Goal: Transaction & Acquisition: Download file/media

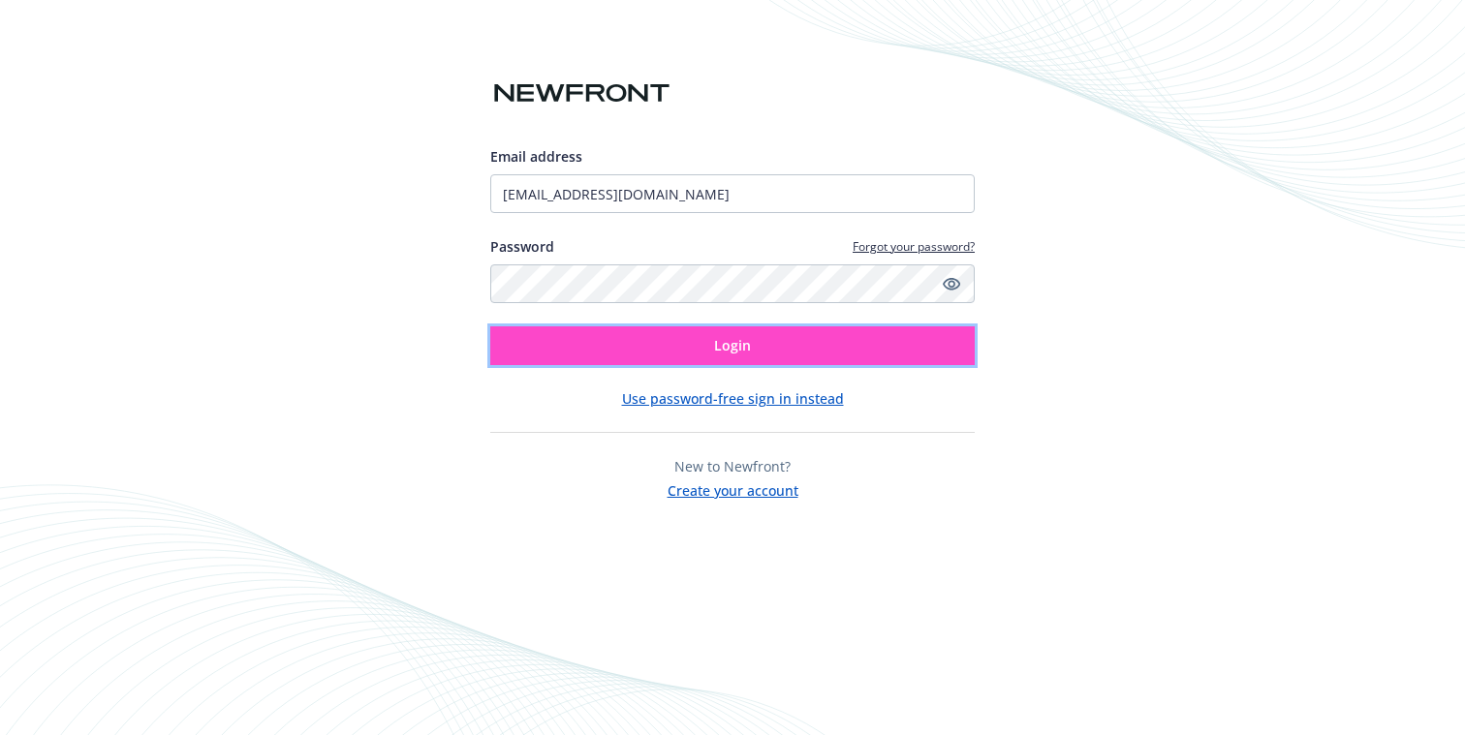
click at [622, 355] on button "Login" at bounding box center [732, 345] width 484 height 39
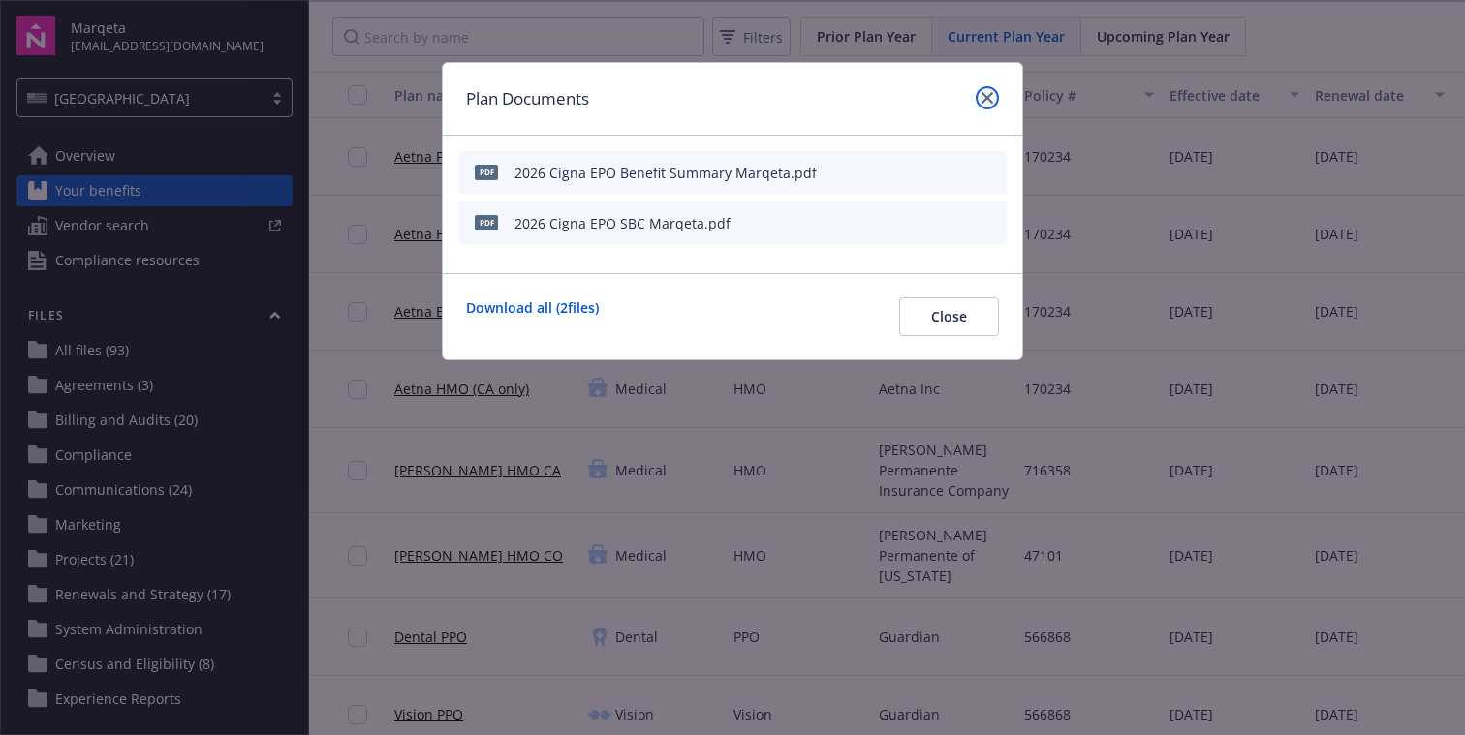
click at [986, 96] on icon "close" at bounding box center [987, 98] width 12 height 12
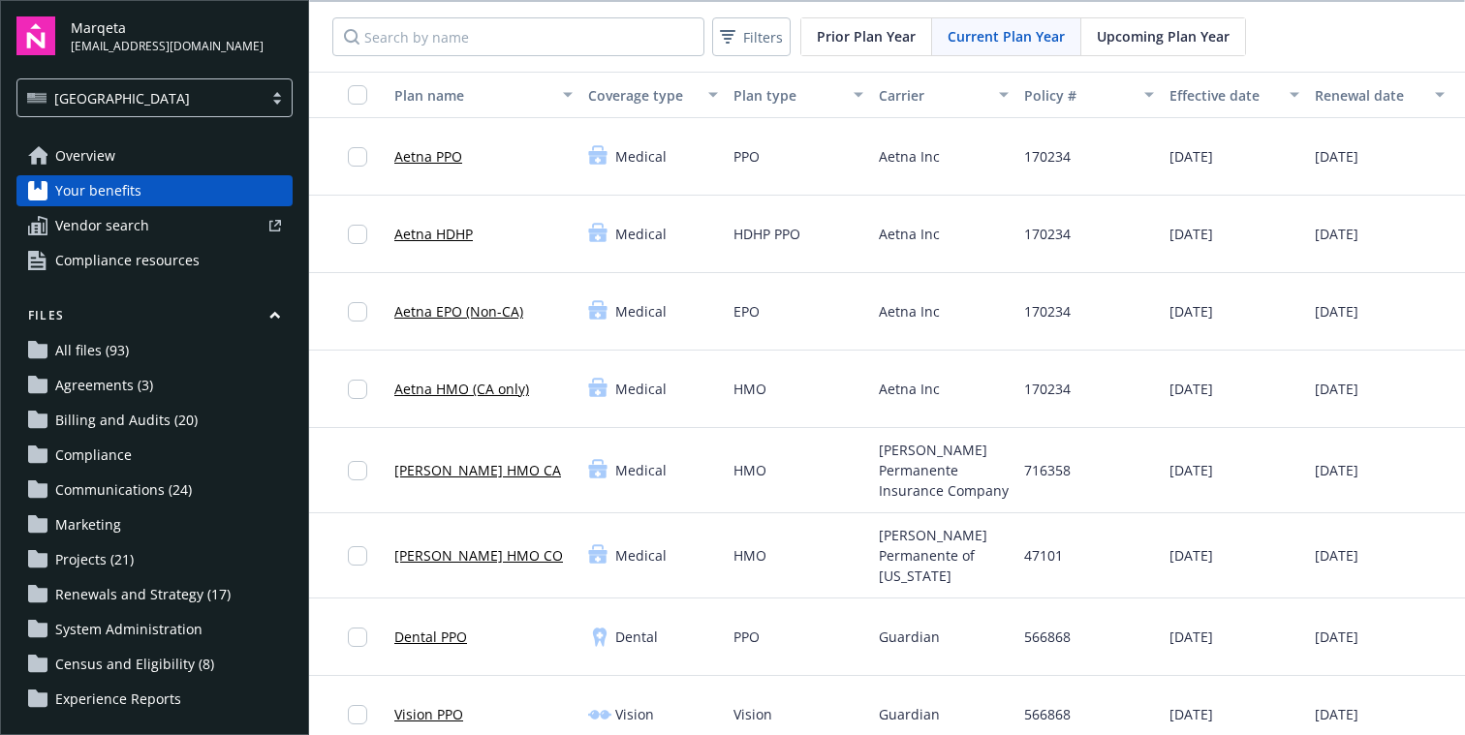
click at [1134, 37] on span "Upcoming Plan Year" at bounding box center [1163, 36] width 133 height 20
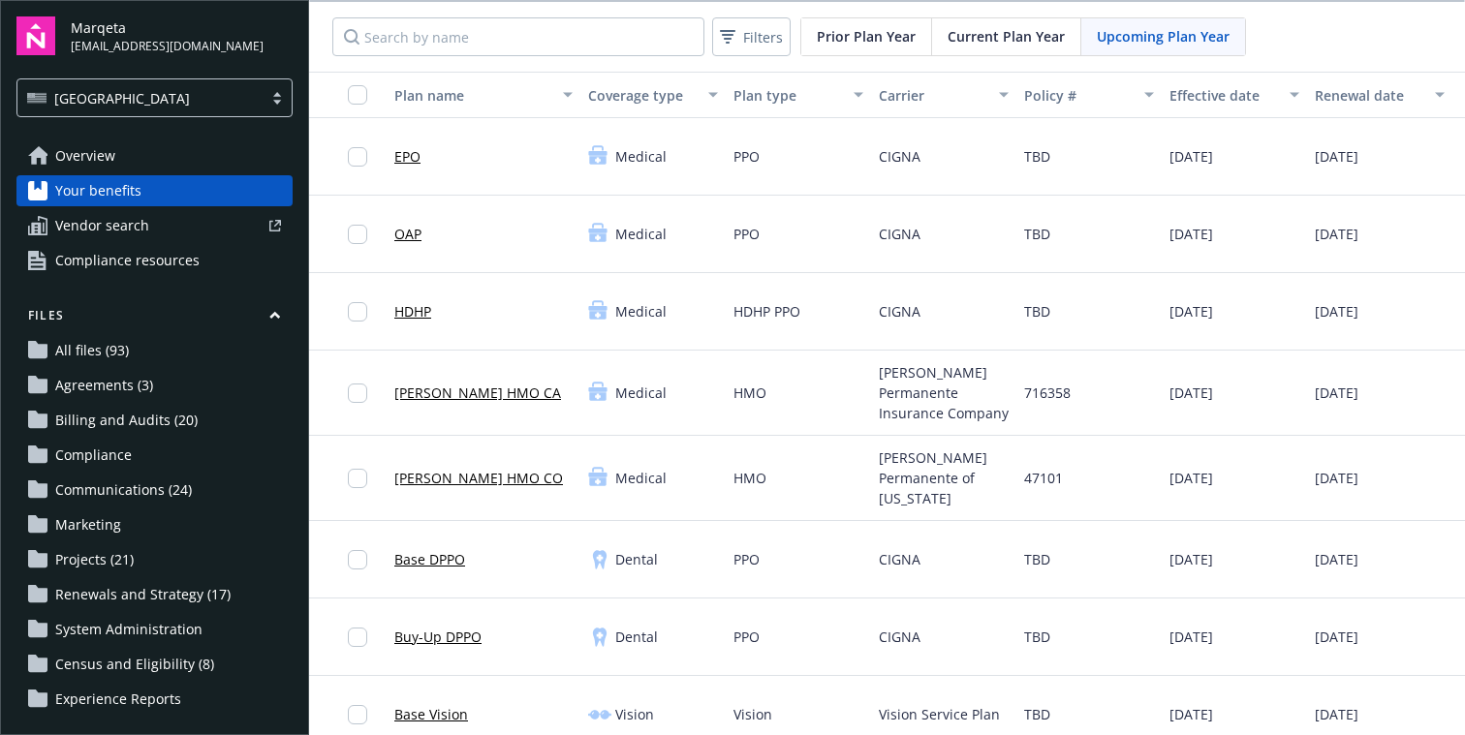
click at [410, 234] on link "OAP" at bounding box center [407, 234] width 27 height 20
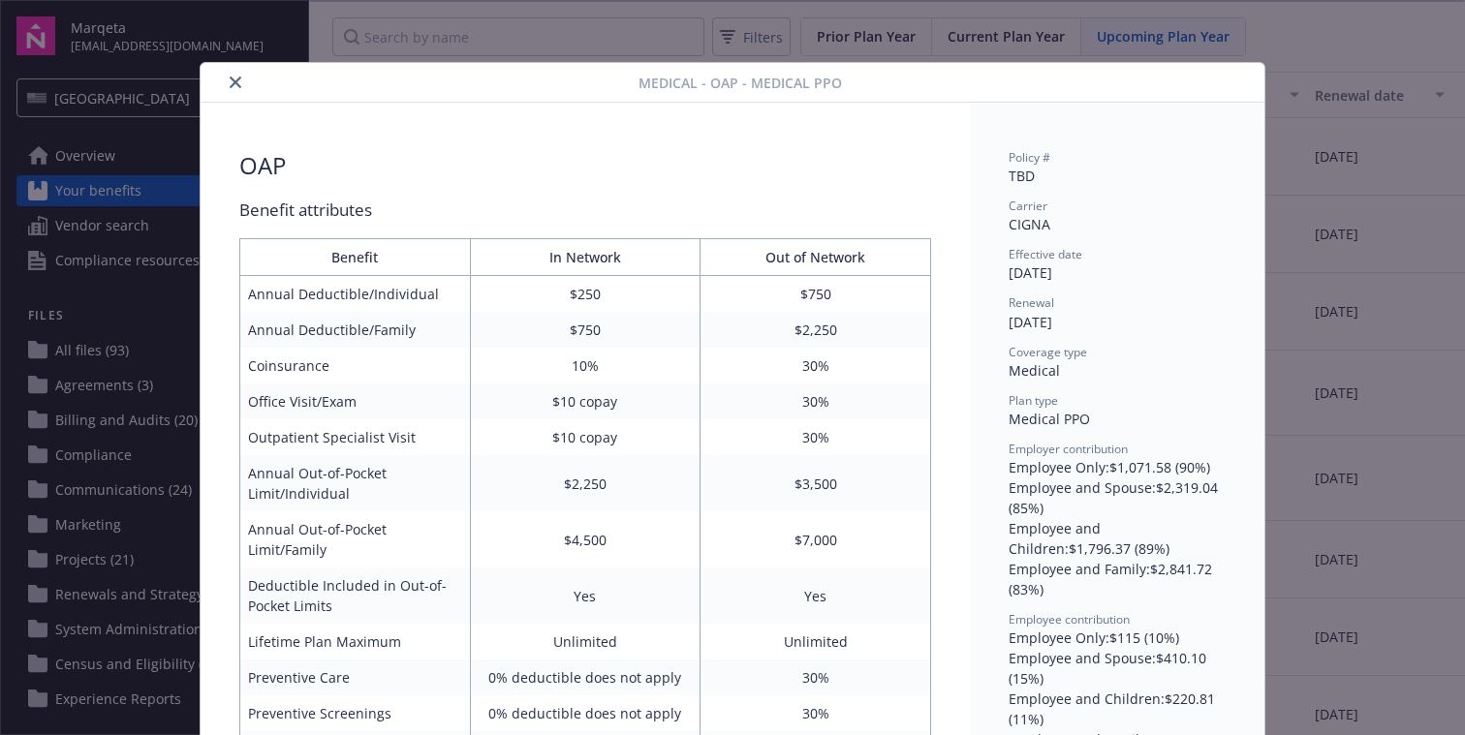
click at [235, 82] on icon "close" at bounding box center [236, 83] width 12 height 12
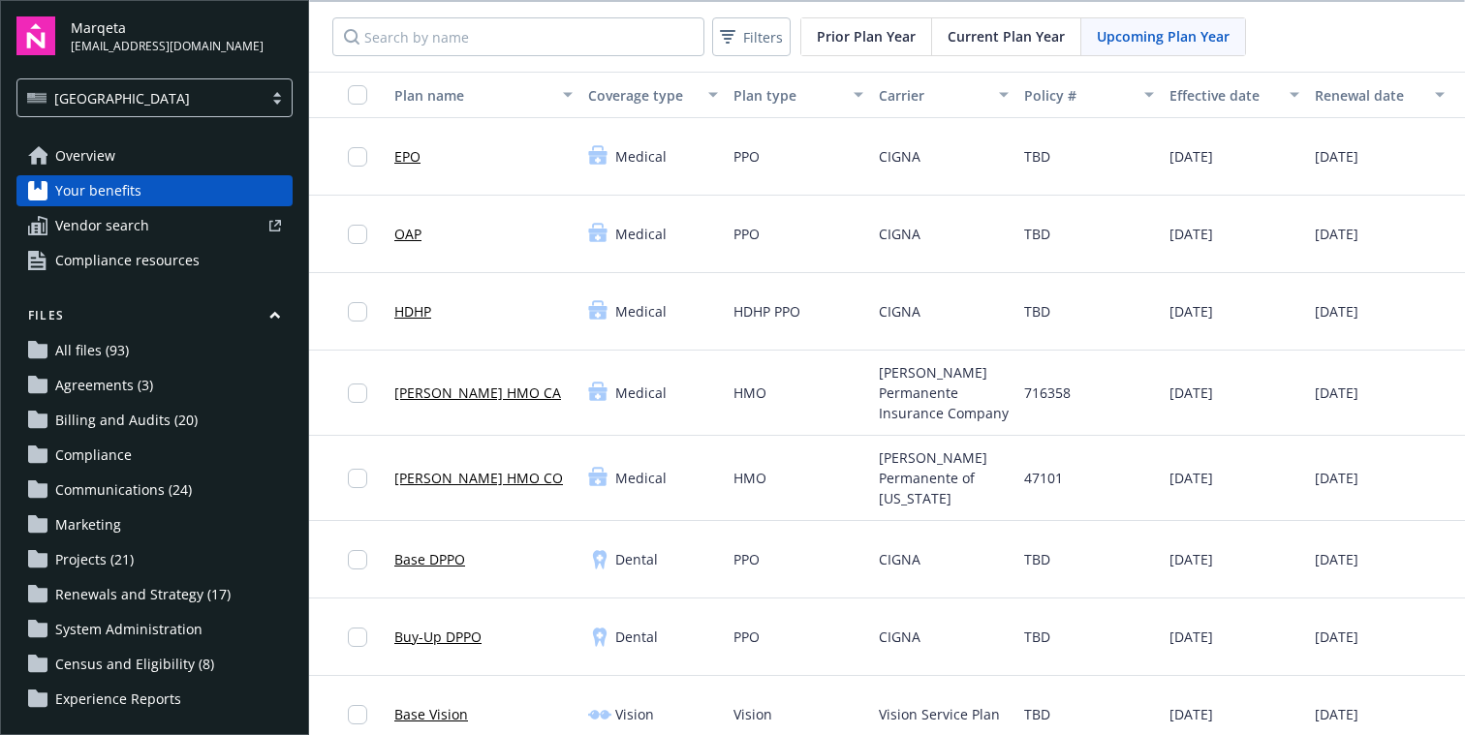
click at [417, 160] on link "EPO" at bounding box center [407, 156] width 26 height 20
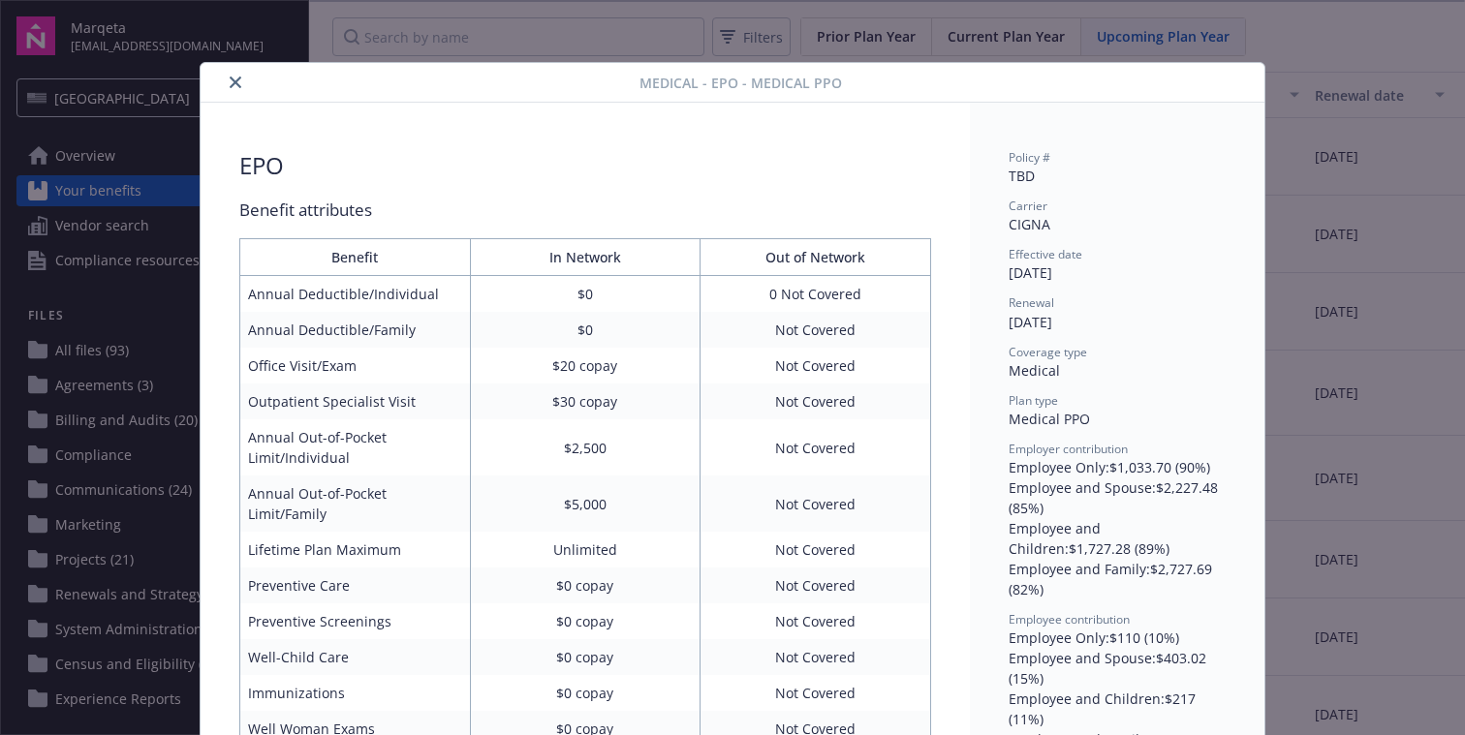
click at [232, 81] on icon "close" at bounding box center [236, 83] width 12 height 12
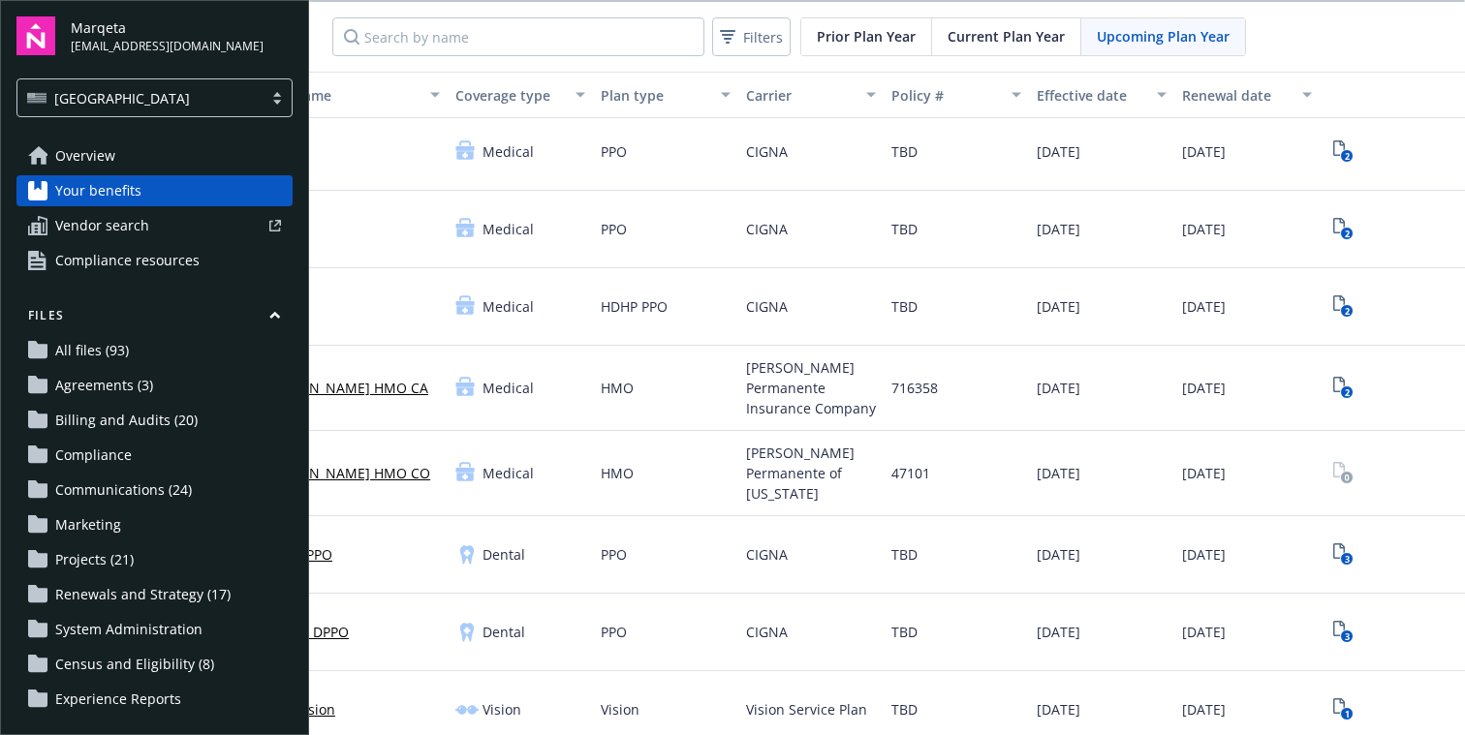
scroll to position [0, 133]
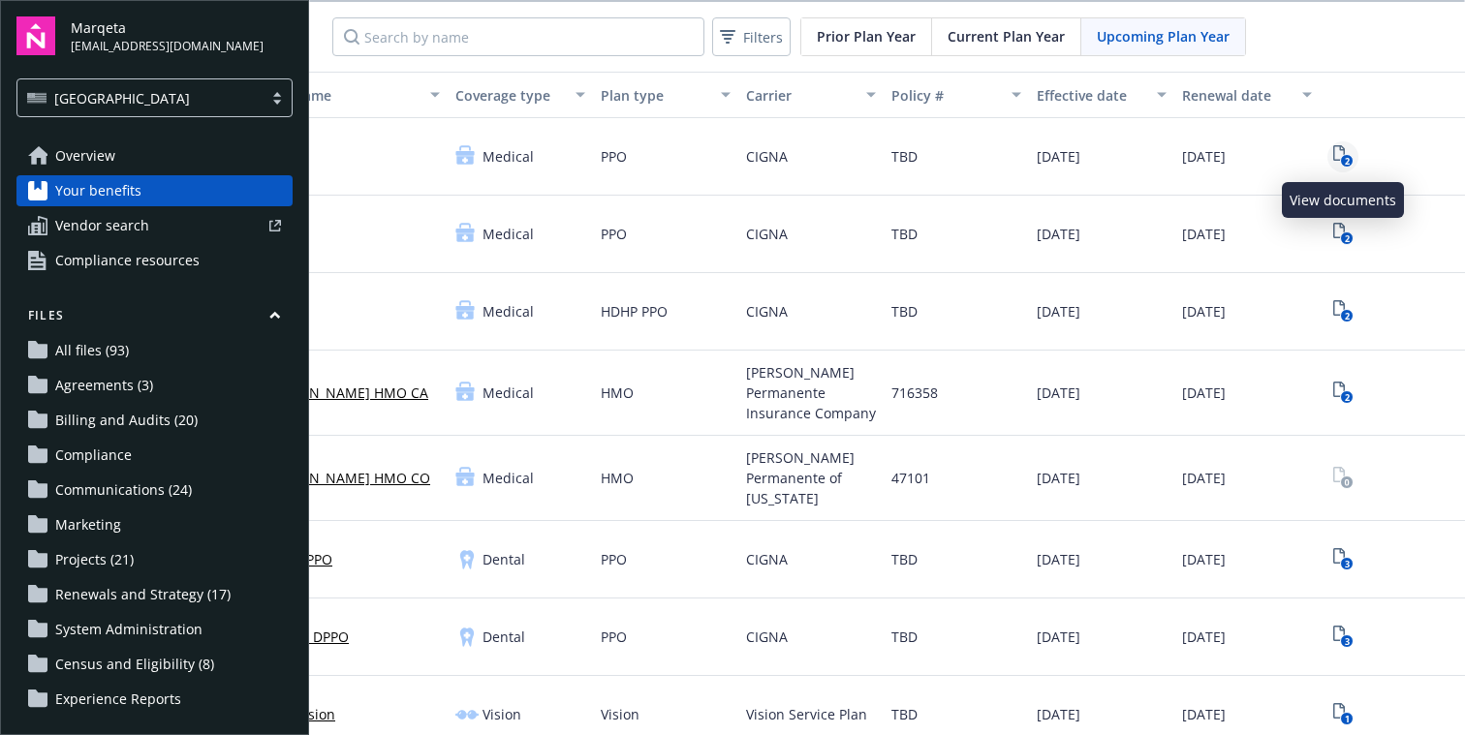
click at [1342, 156] on rect "View Plan Documents" at bounding box center [1346, 161] width 13 height 13
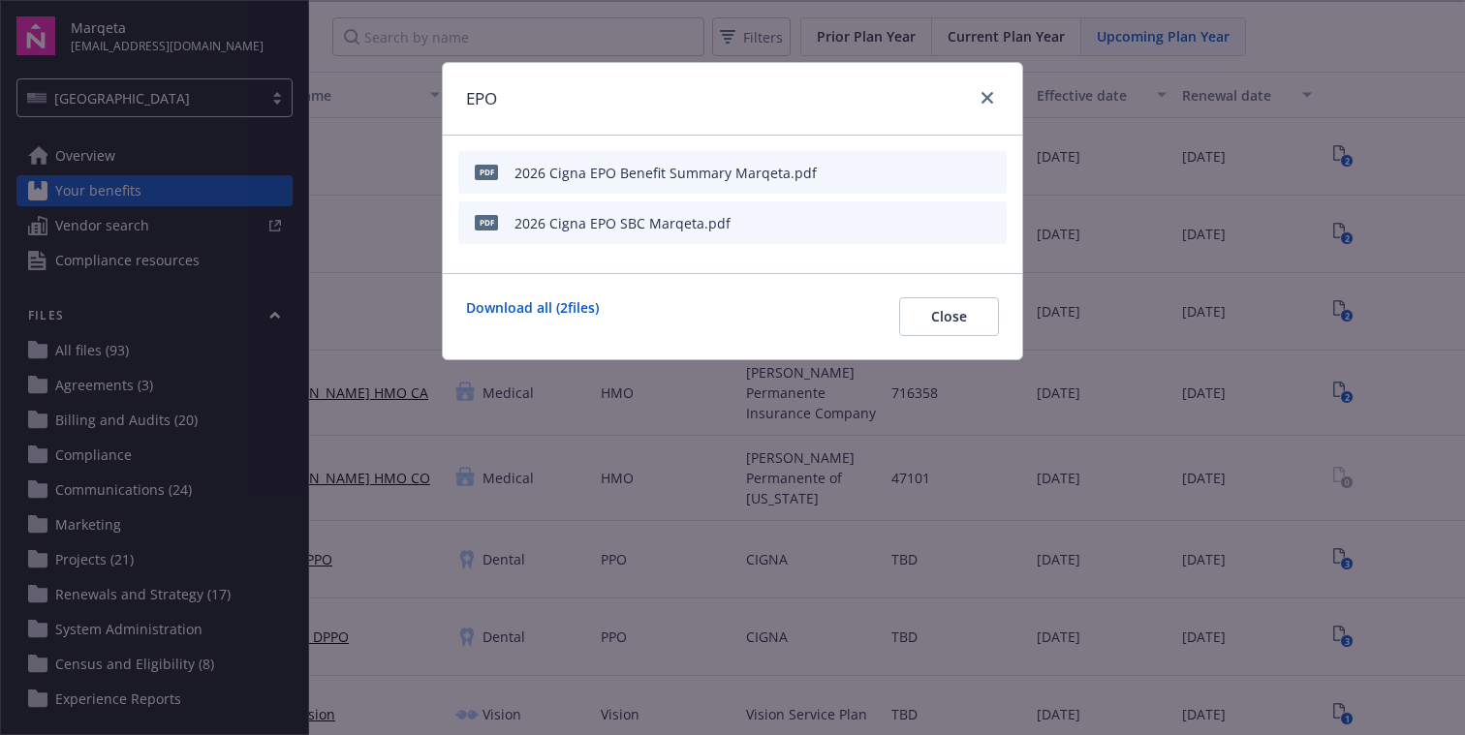
click at [725, 182] on div "2026 Cigna EPO Benefit Summary Marqeta.pdf" at bounding box center [665, 173] width 302 height 20
click at [989, 99] on icon "close" at bounding box center [987, 98] width 12 height 12
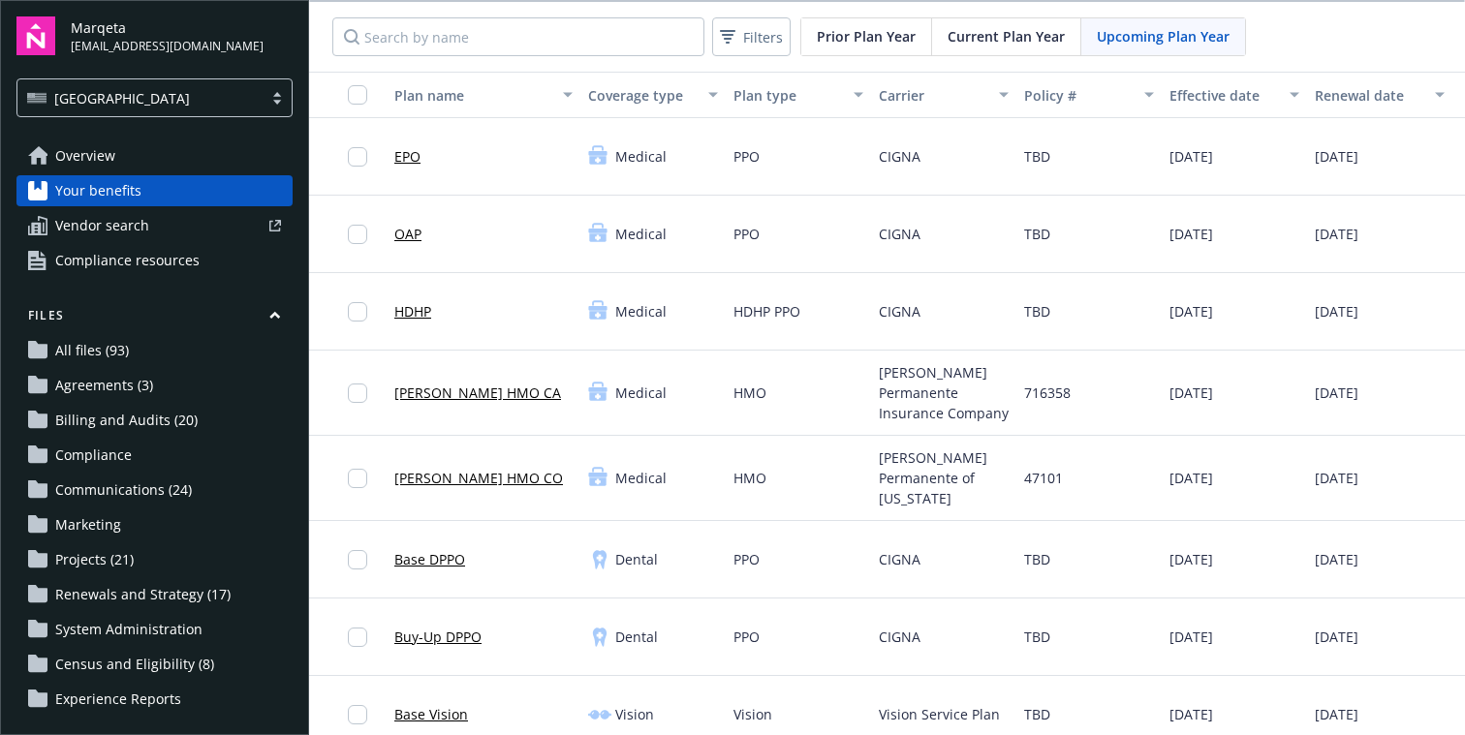
scroll to position [0, 133]
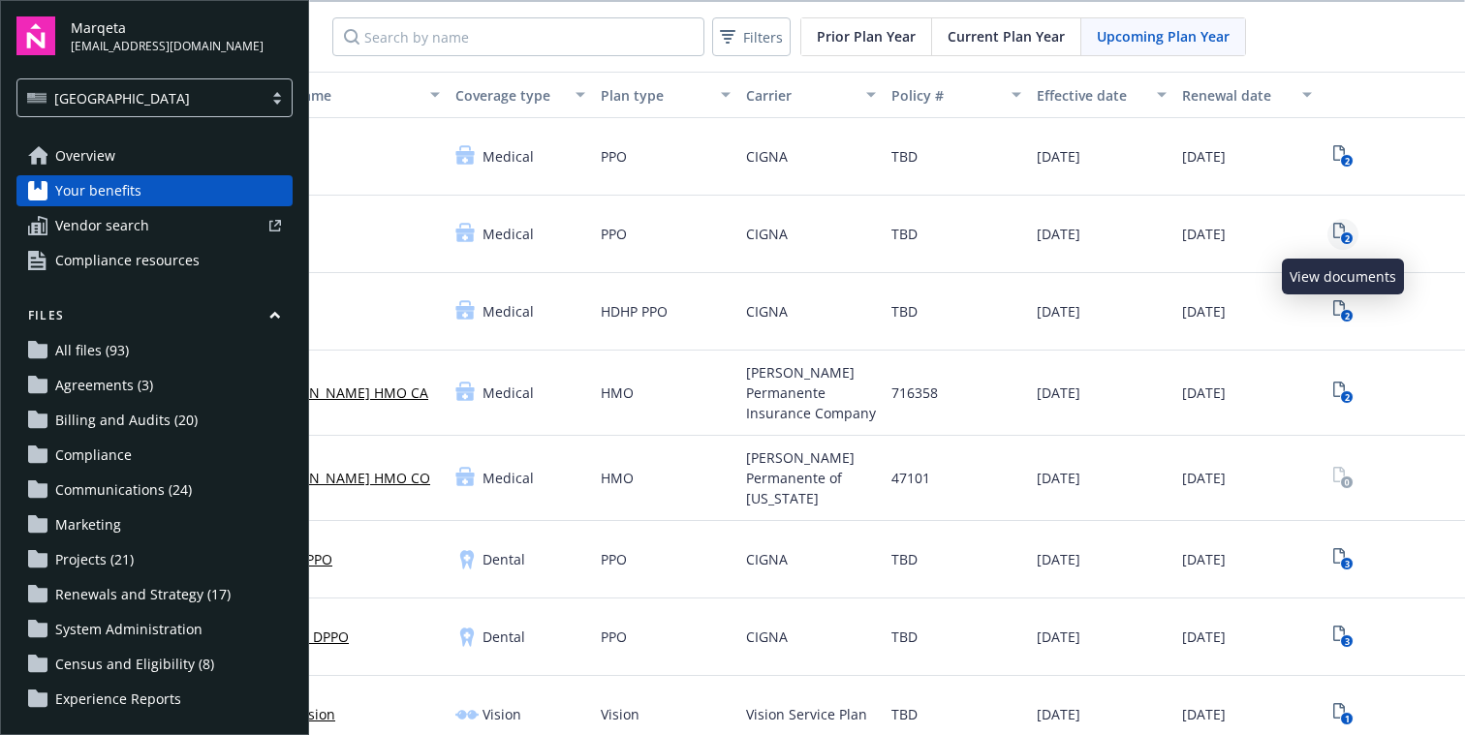
click at [1338, 227] on icon "2" at bounding box center [1343, 234] width 20 height 22
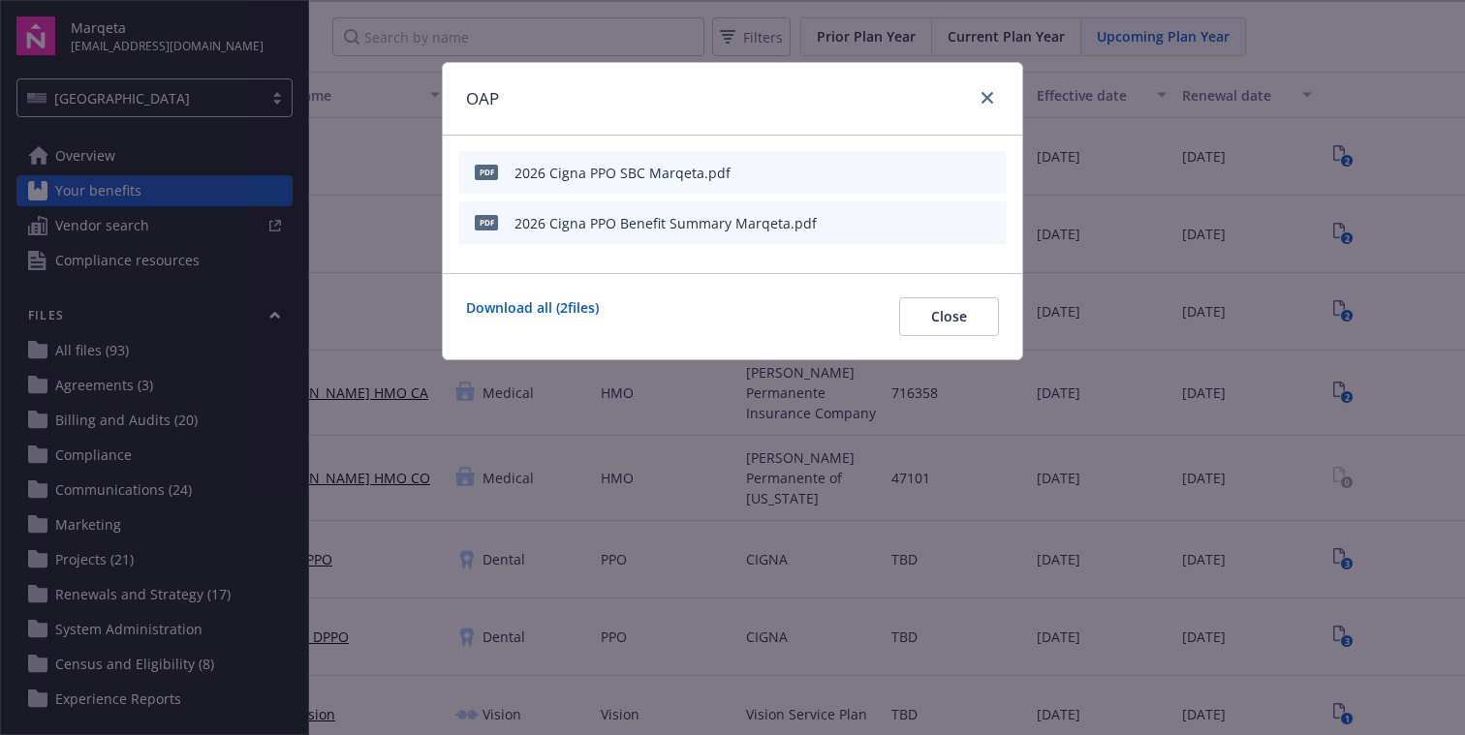
click at [957, 224] on icon "download file" at bounding box center [955, 221] width 15 height 15
click at [989, 92] on icon "close" at bounding box center [987, 98] width 12 height 12
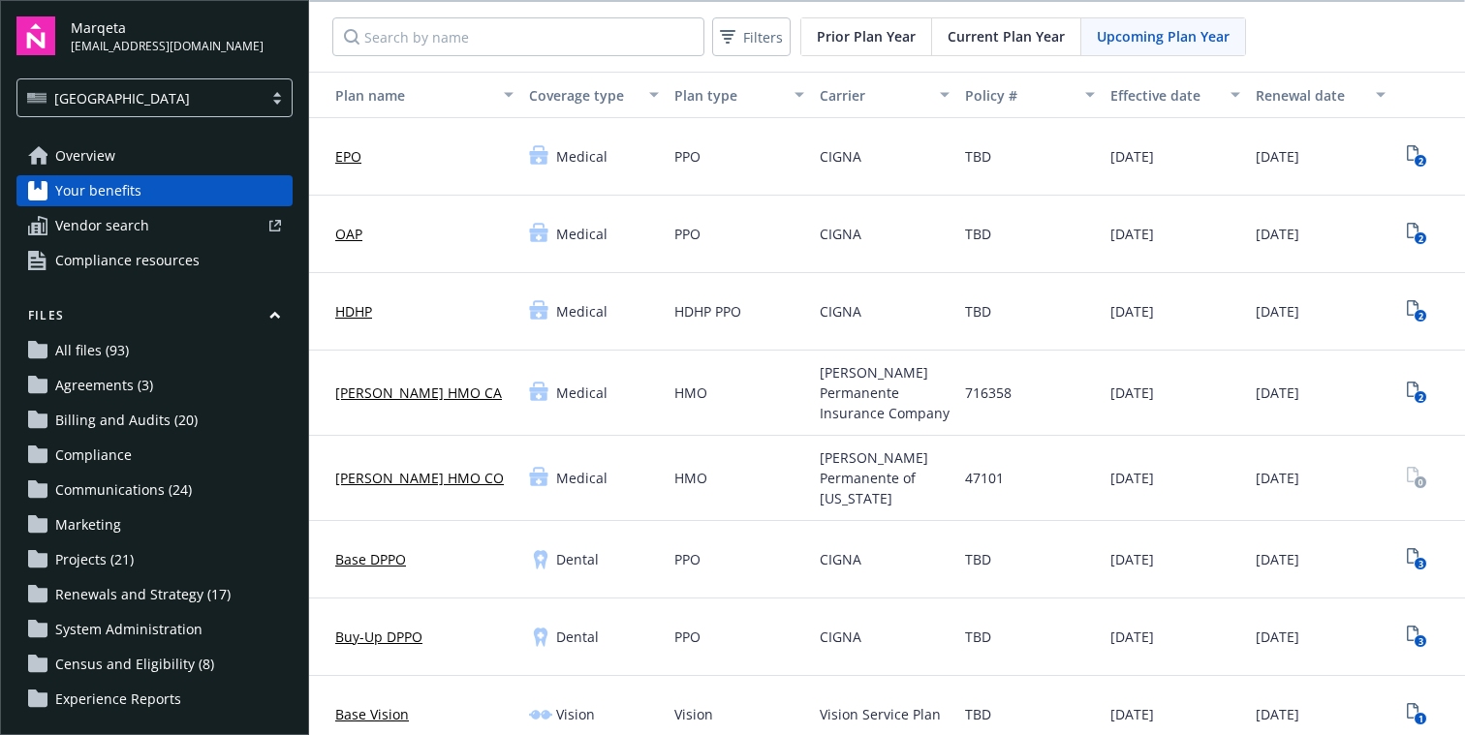
scroll to position [0, 133]
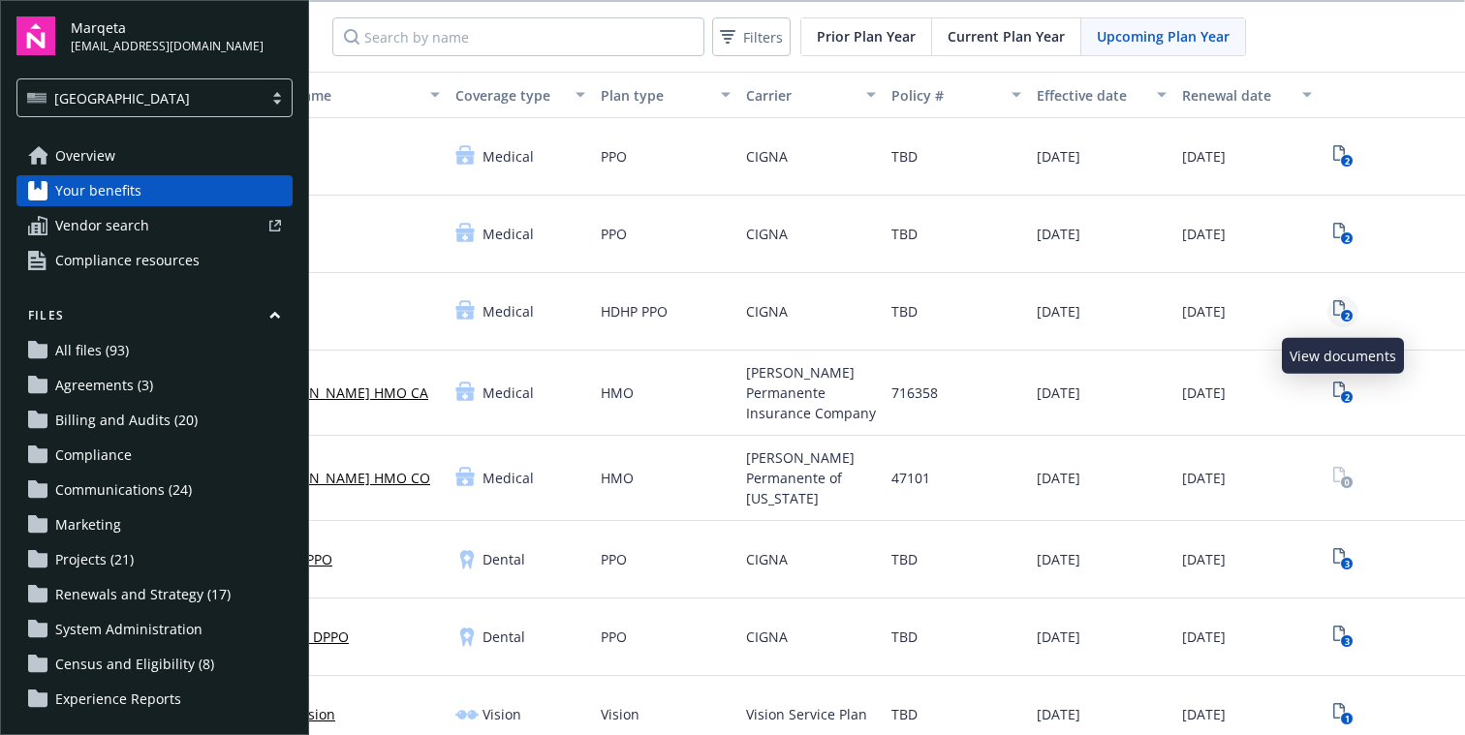
click at [1341, 306] on icon "2" at bounding box center [1343, 311] width 20 height 22
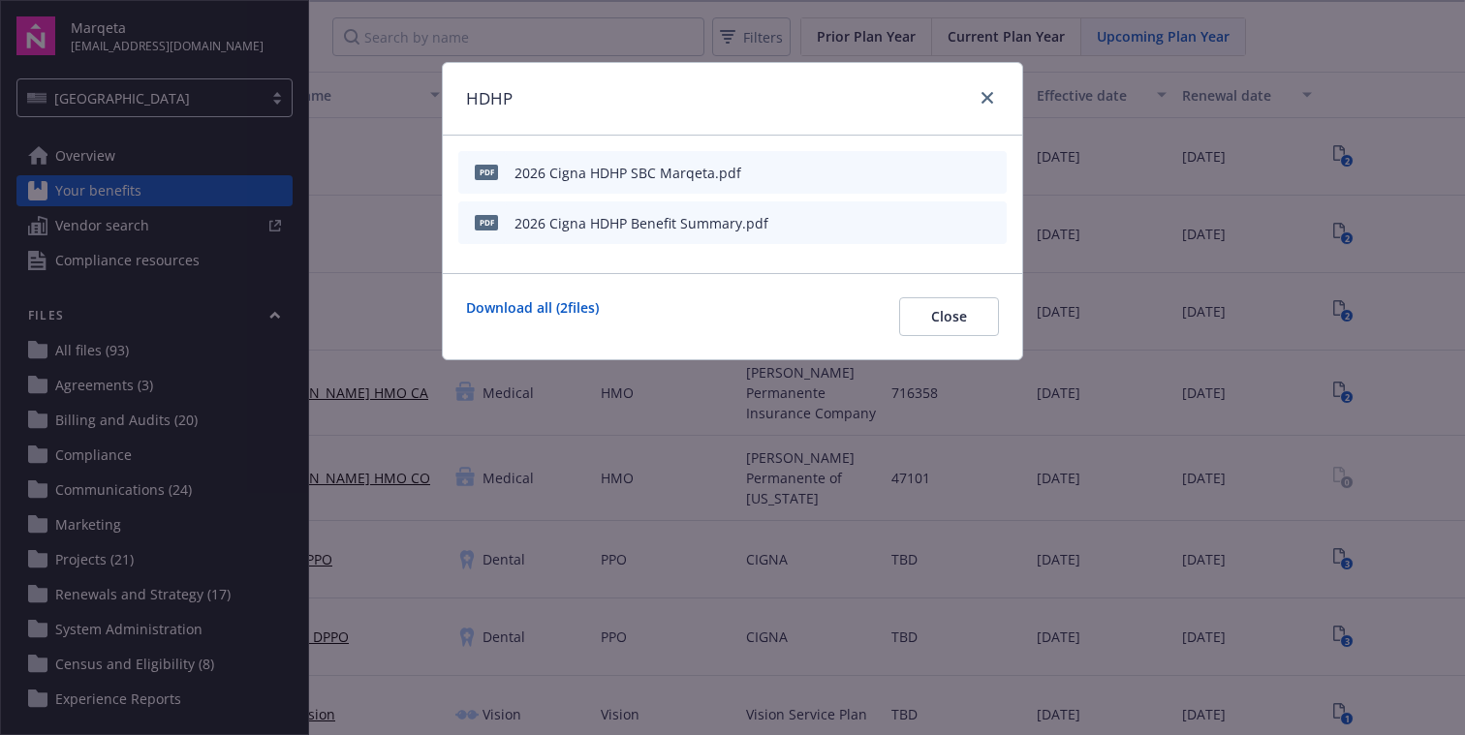
click at [962, 221] on icon "download file" at bounding box center [955, 221] width 15 height 15
click at [986, 101] on icon "close" at bounding box center [987, 98] width 12 height 12
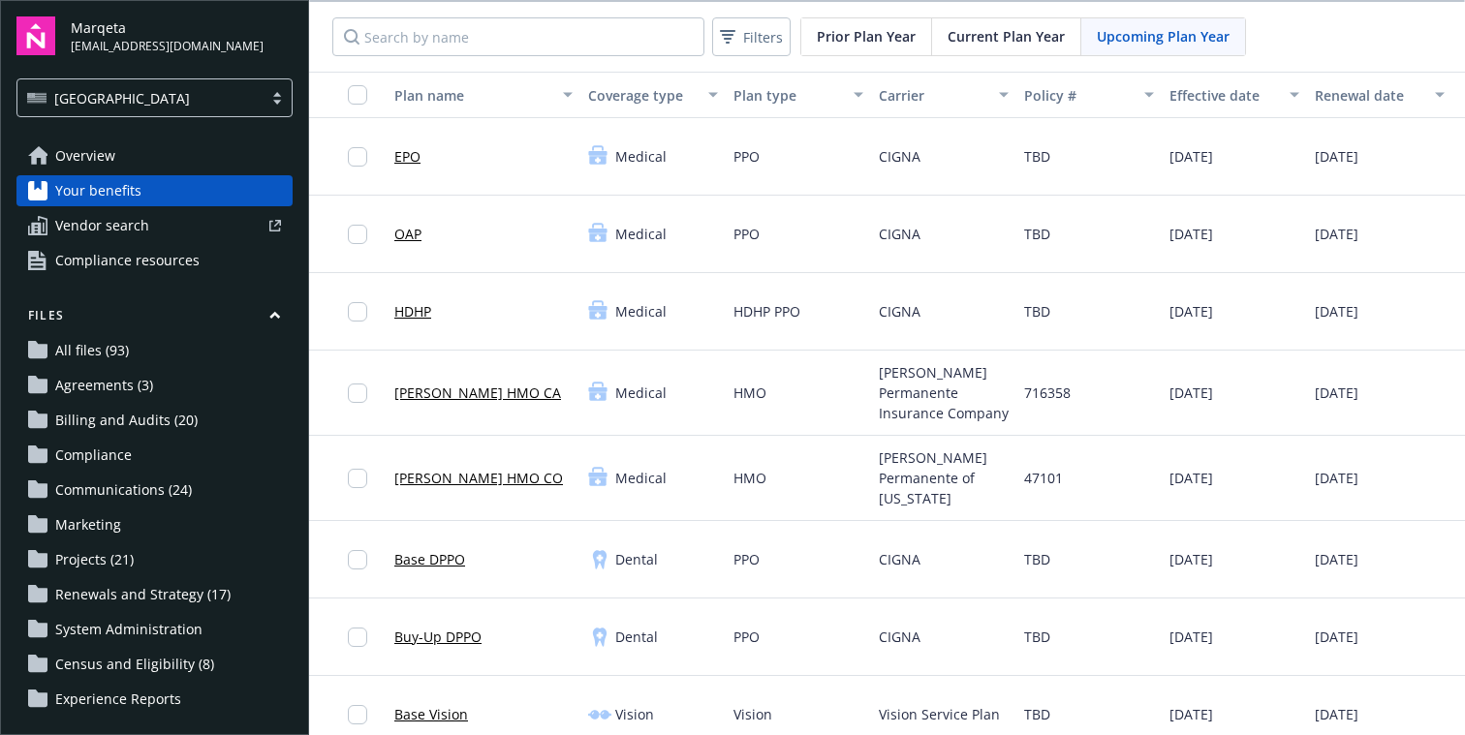
scroll to position [0, 133]
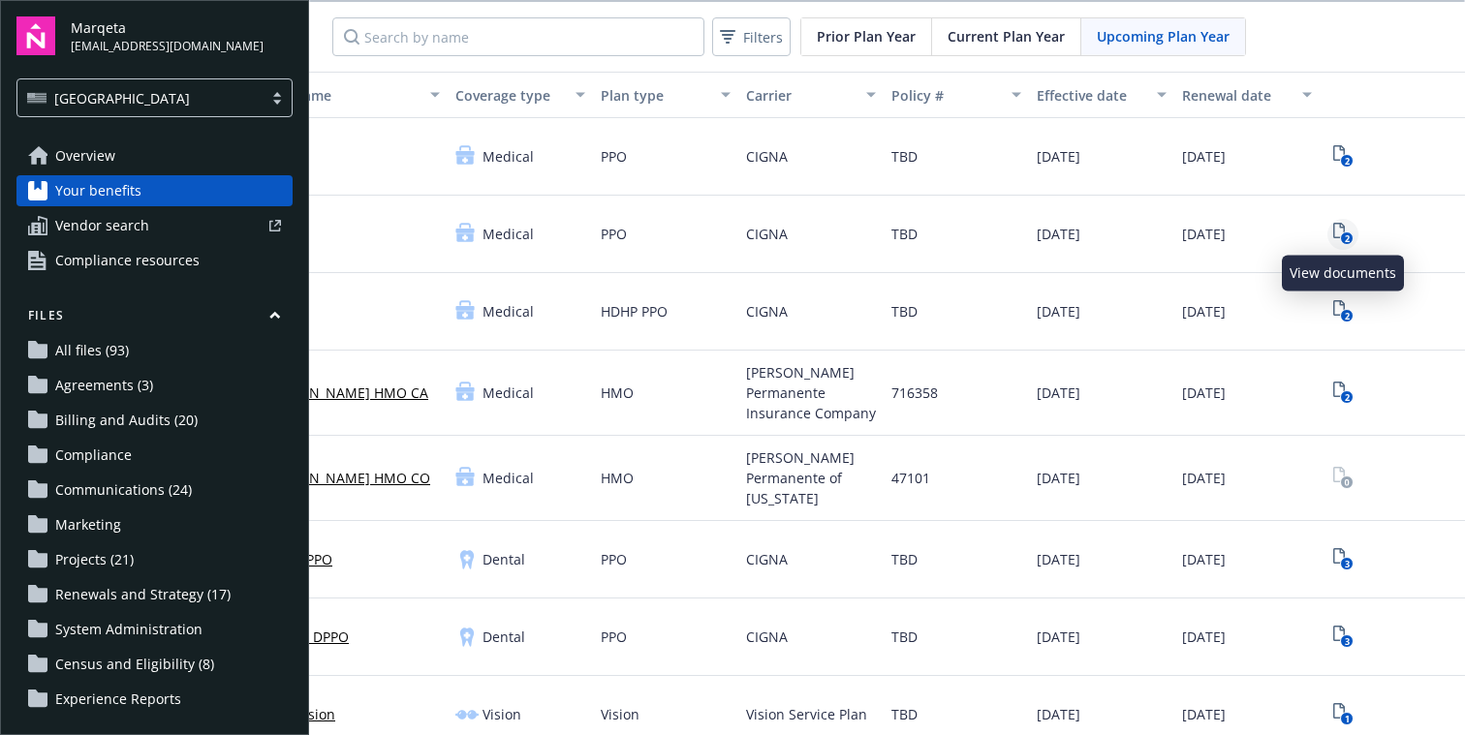
click at [1340, 232] on icon "2" at bounding box center [1343, 234] width 20 height 22
